Goal: Obtain resource: Download file/media

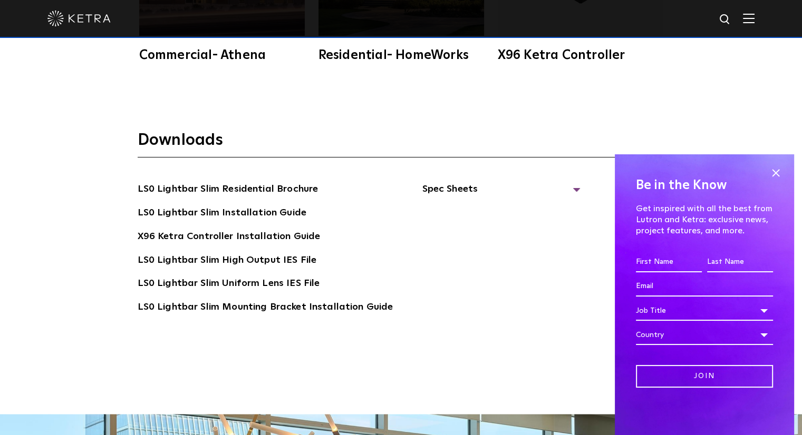
scroll to position [1966, 0]
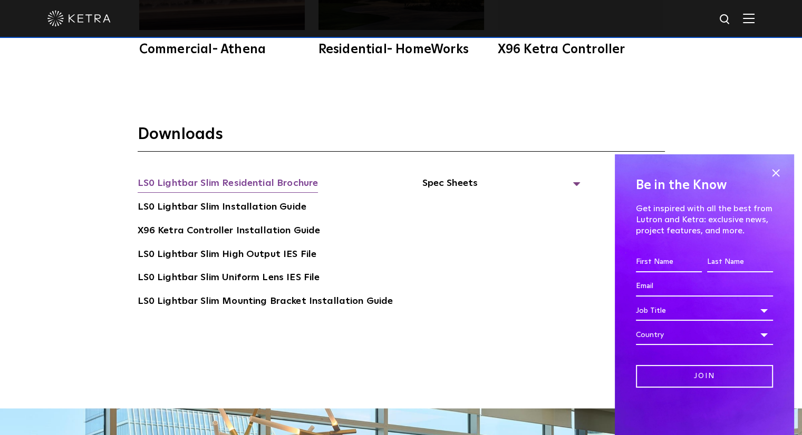
click at [272, 181] on link "LS0 Lightbar Slim Residential Brochure" at bounding box center [228, 184] width 181 height 17
click at [778, 174] on span at bounding box center [776, 173] width 16 height 16
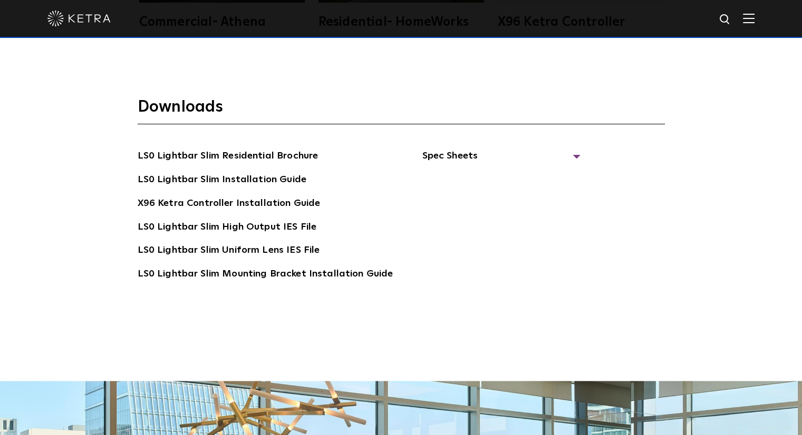
scroll to position [1987, 0]
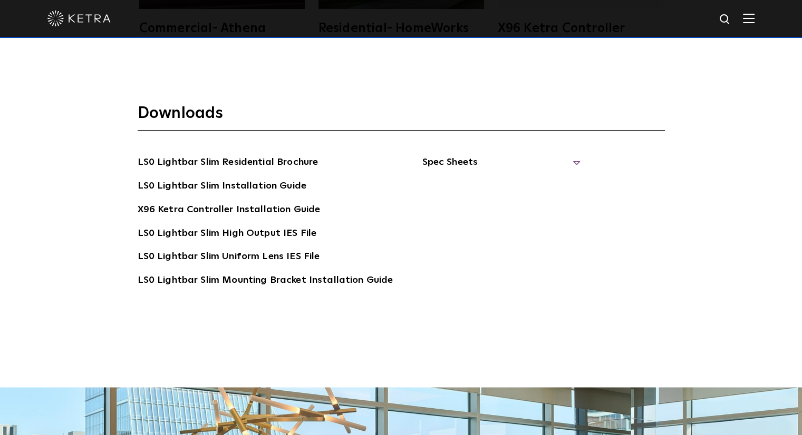
click at [569, 163] on span "Spec Sheets" at bounding box center [501, 166] width 158 height 23
click at [520, 185] on link "LS0 Lightbar Slim Spec Sheet" at bounding box center [502, 186] width 135 height 17
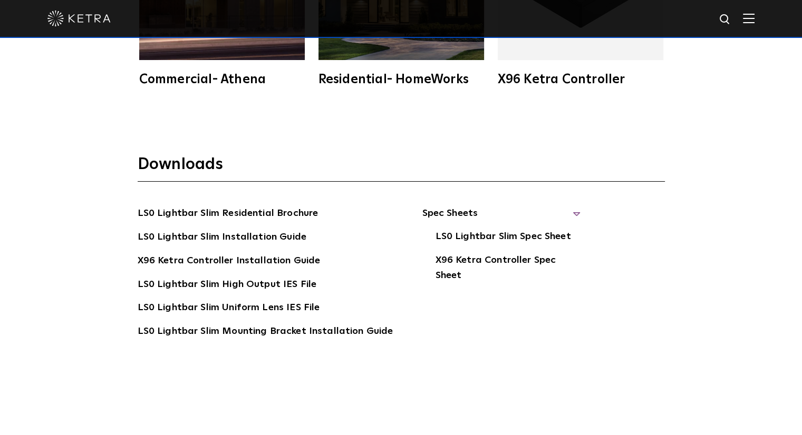
scroll to position [1939, 0]
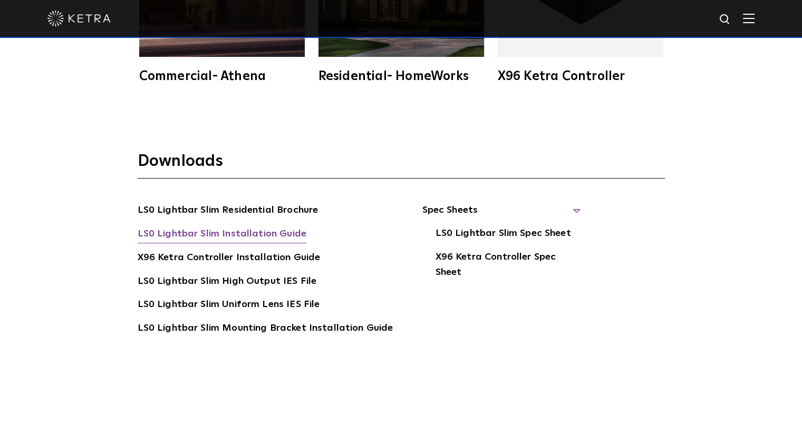
click at [236, 229] on link "LS0 Lightbar Slim Installation Guide" at bounding box center [222, 235] width 169 height 17
click at [564, 319] on ul "Spec Sheets LS0 Lightbar Slim Spec Sheet X96 Ketra Controller Spec Sheet" at bounding box center [486, 285] width 187 height 164
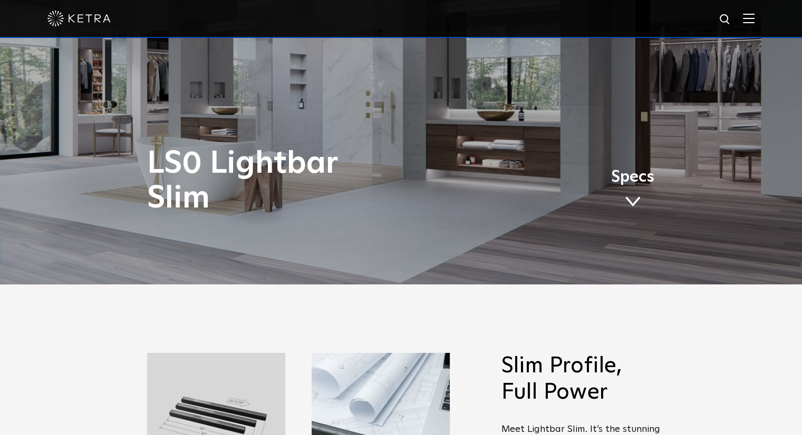
scroll to position [0, 0]
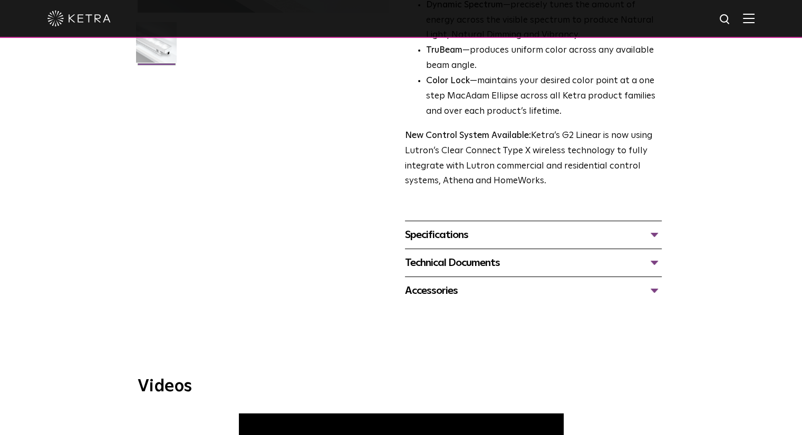
scroll to position [321, 0]
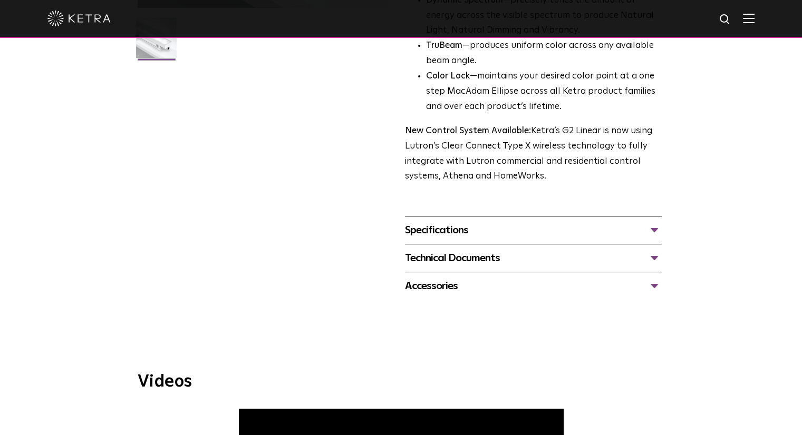
click at [649, 255] on div "Technical Documents" at bounding box center [533, 258] width 257 height 17
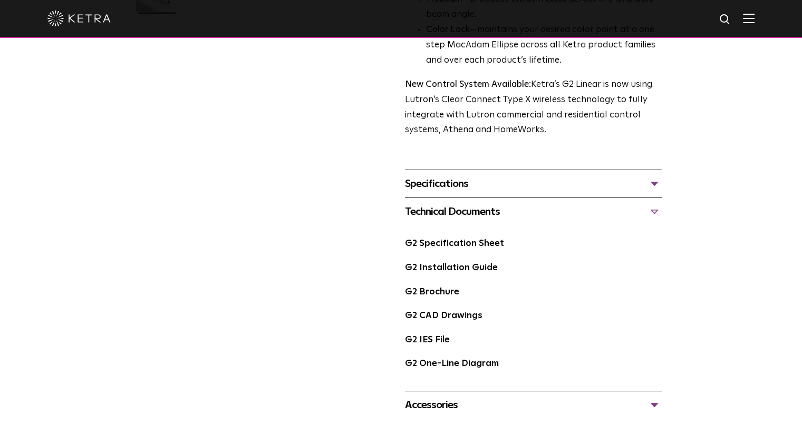
scroll to position [381, 0]
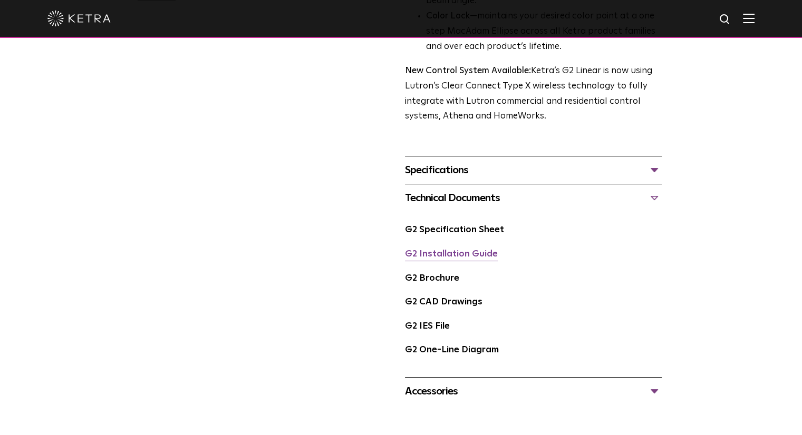
click at [439, 258] on link "G2 Installation Guide" at bounding box center [451, 254] width 93 height 9
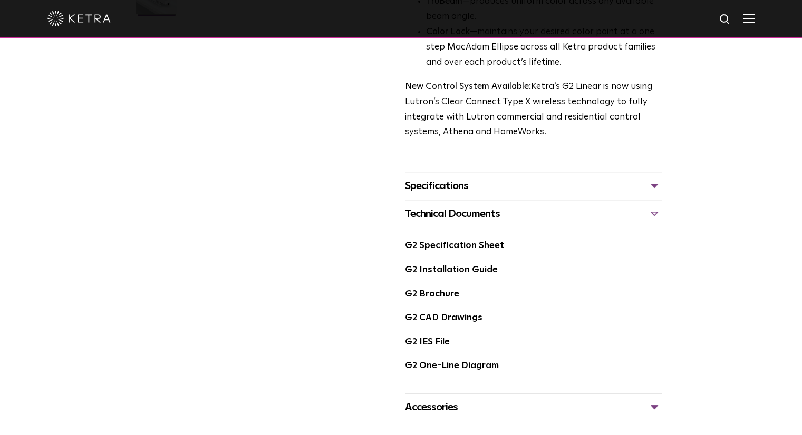
scroll to position [373, 0]
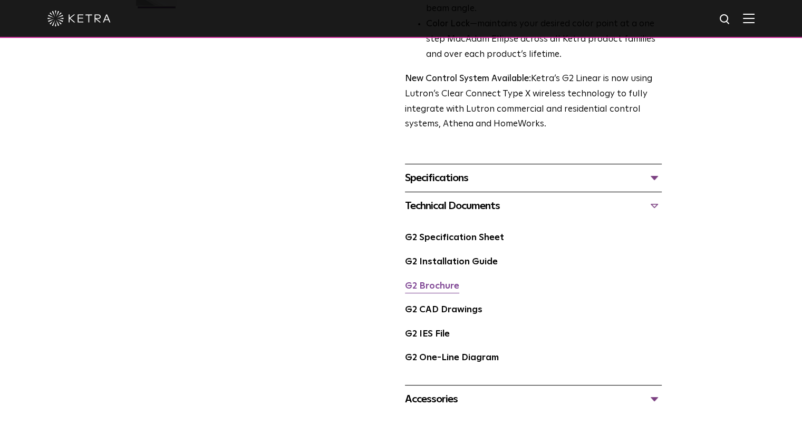
click at [447, 287] on link "G2 Brochure" at bounding box center [432, 286] width 54 height 9
click at [457, 237] on link "G2 Specification Sheet" at bounding box center [454, 238] width 99 height 9
